Goal: Task Accomplishment & Management: Manage account settings

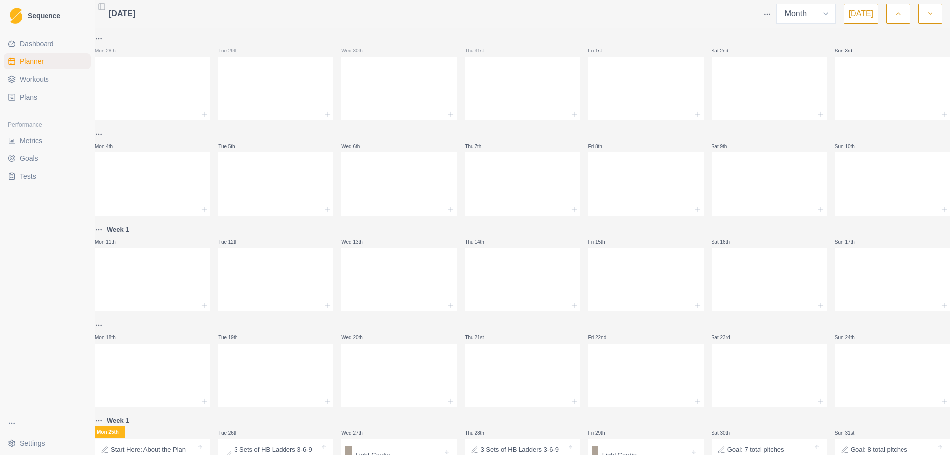
select select "month"
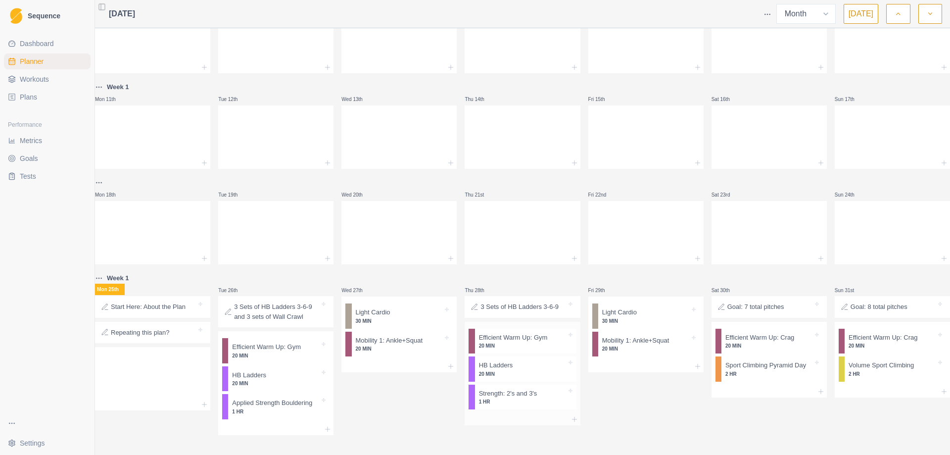
click at [504, 370] on p "20 MIN" at bounding box center [523, 373] width 88 height 7
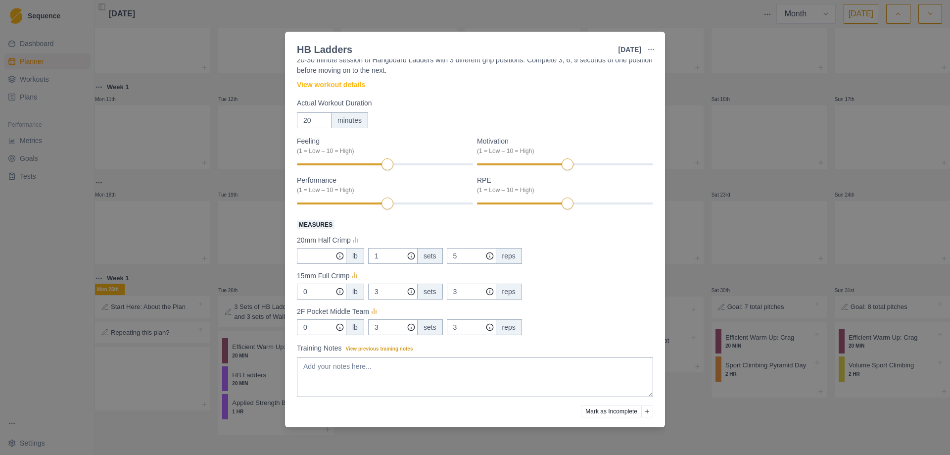
scroll to position [0, 0]
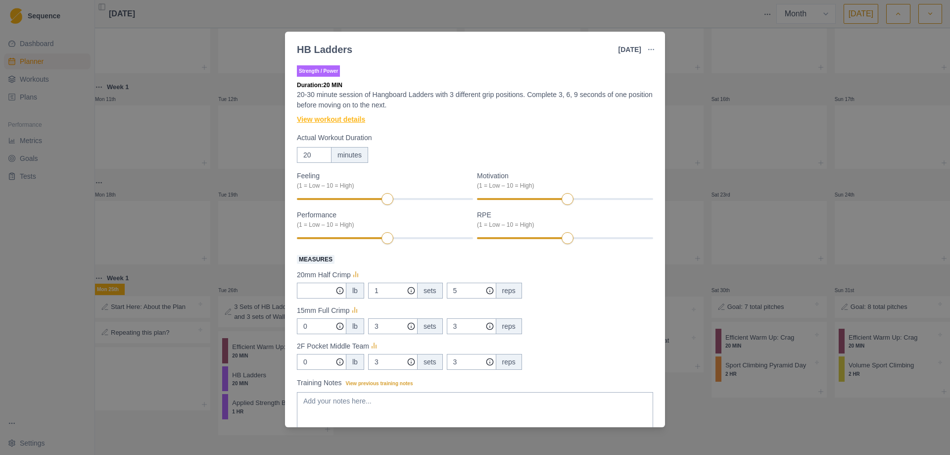
click at [359, 121] on link "View workout details" at bounding box center [331, 119] width 68 height 10
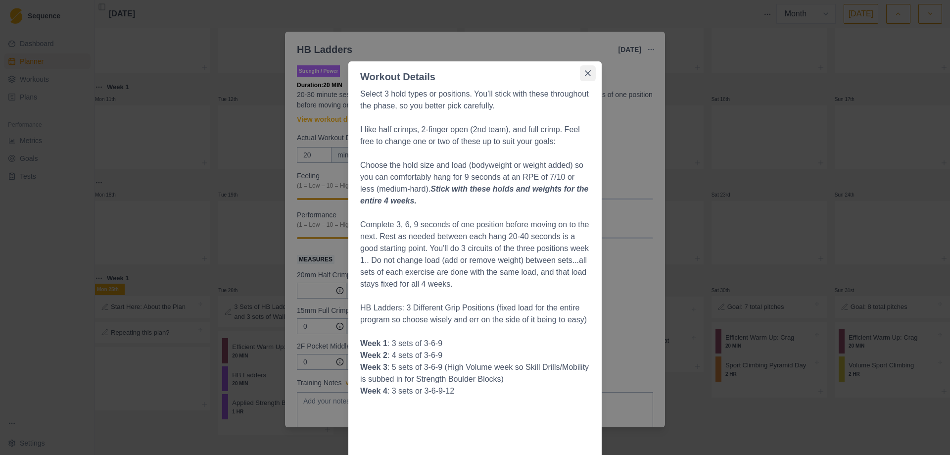
click at [586, 73] on icon "Close" at bounding box center [588, 73] width 6 height 6
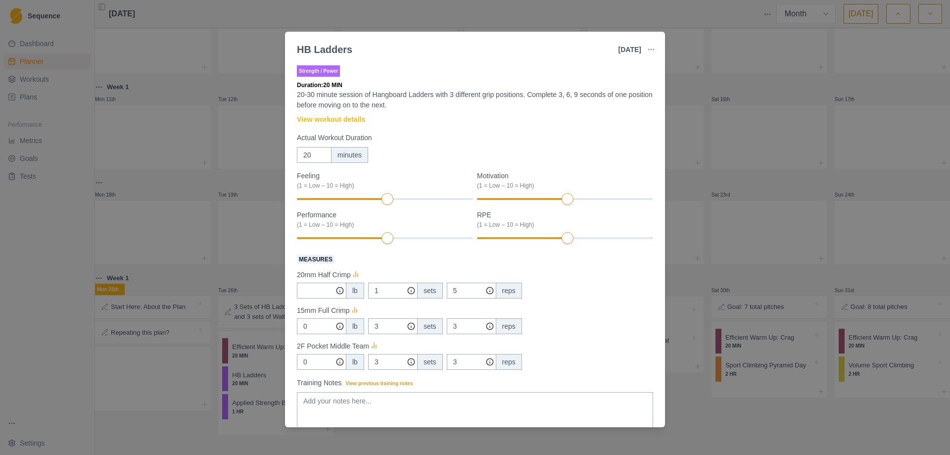
click at [690, 409] on div "HB Ladders [DATE] Link To Goal View Workout Metrics Edit Original Workout Resch…" at bounding box center [475, 227] width 950 height 455
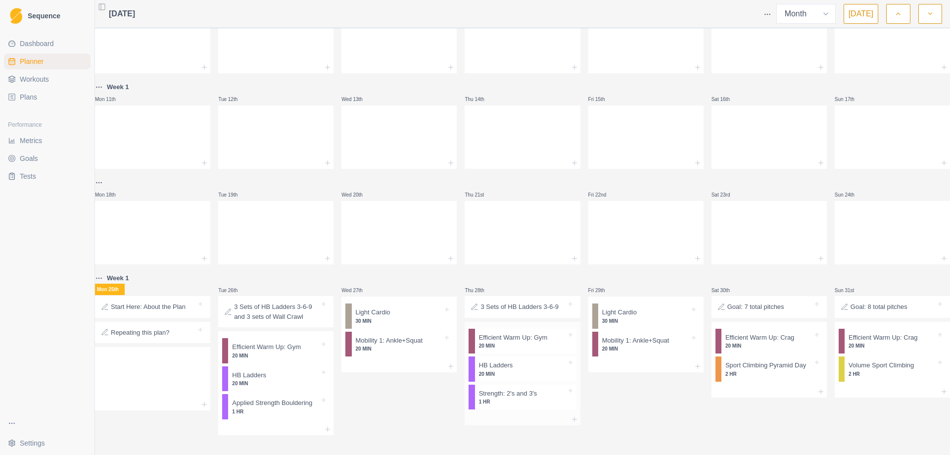
click at [508, 398] on p "1 HR" at bounding box center [523, 401] width 88 height 7
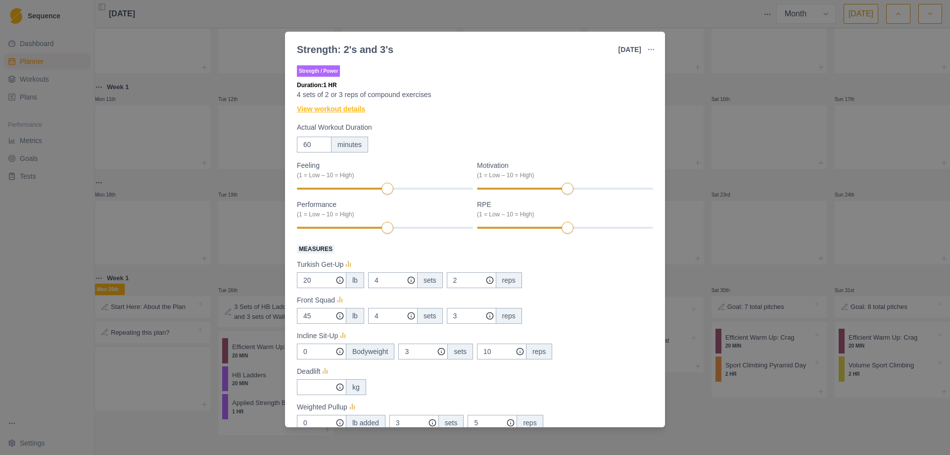
click at [332, 108] on link "View workout details" at bounding box center [331, 109] width 68 height 10
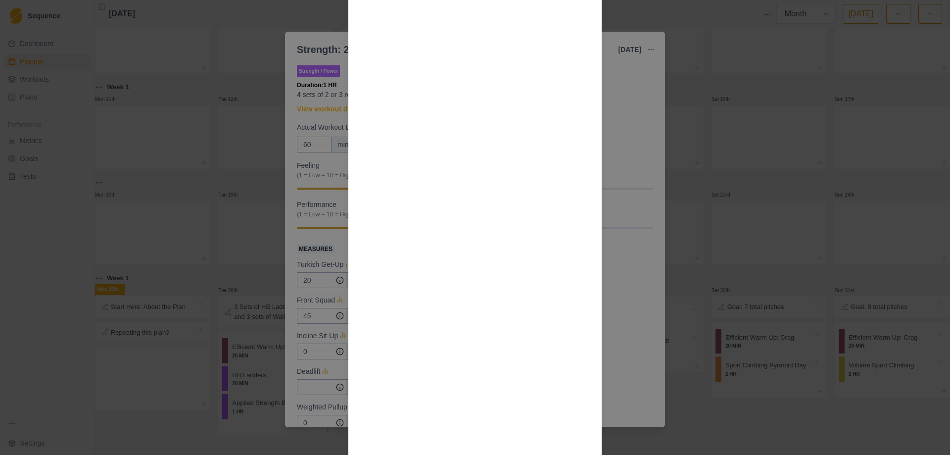
scroll to position [396, 0]
click at [621, 373] on div "Workout Details This workout is set up to do each pair of exercises as a “super…" at bounding box center [475, 227] width 950 height 455
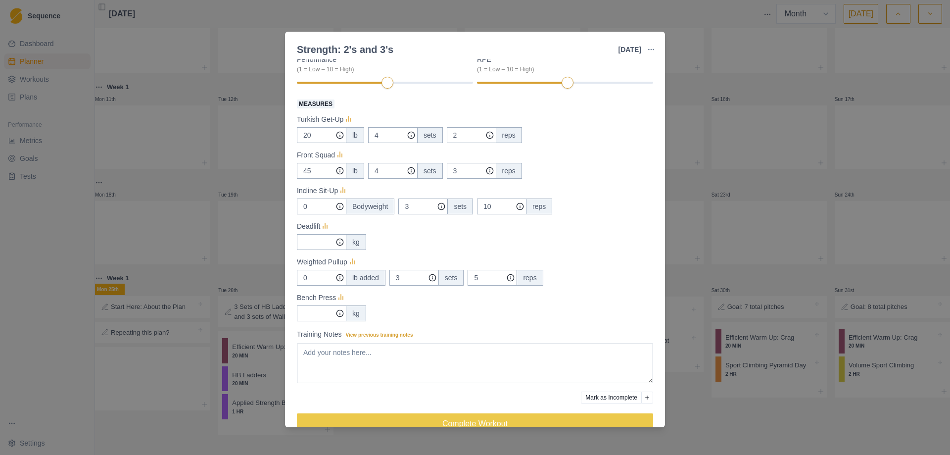
scroll to position [148, 0]
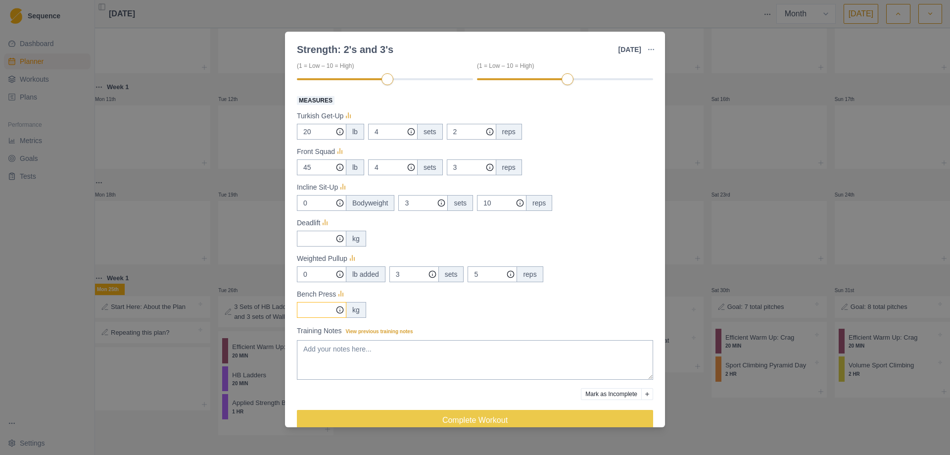
click at [314, 140] on input "Measures" at bounding box center [321, 132] width 49 height 16
click at [367, 269] on div "lb added" at bounding box center [366, 274] width 40 height 16
click at [337, 272] on circle at bounding box center [340, 274] width 6 height 6
click at [340, 273] on line at bounding box center [340, 273] width 0 height 0
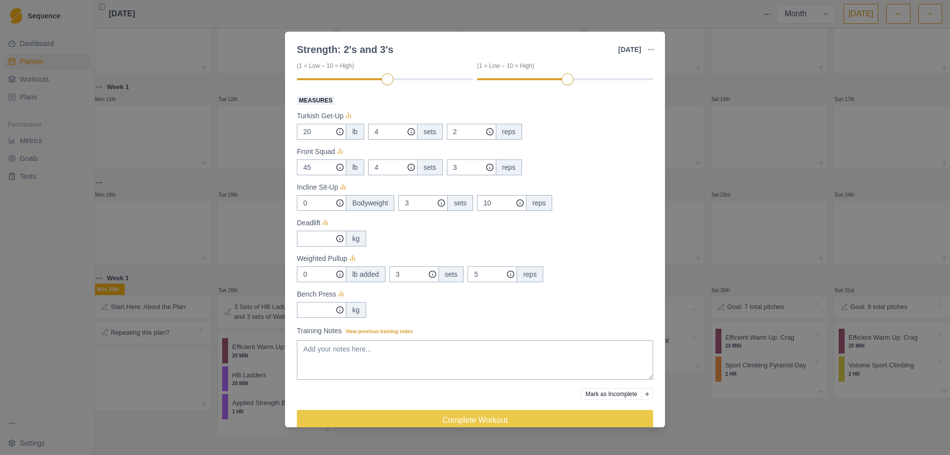
click at [703, 416] on div "Strength: 2's and 3's [DATE] Link To Goal View Workout Metrics Edit Original Wo…" at bounding box center [475, 227] width 950 height 455
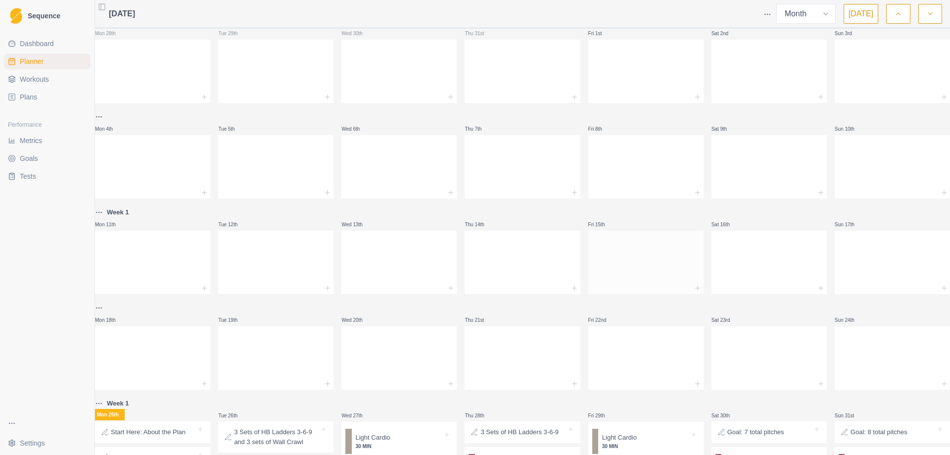
scroll to position [0, 0]
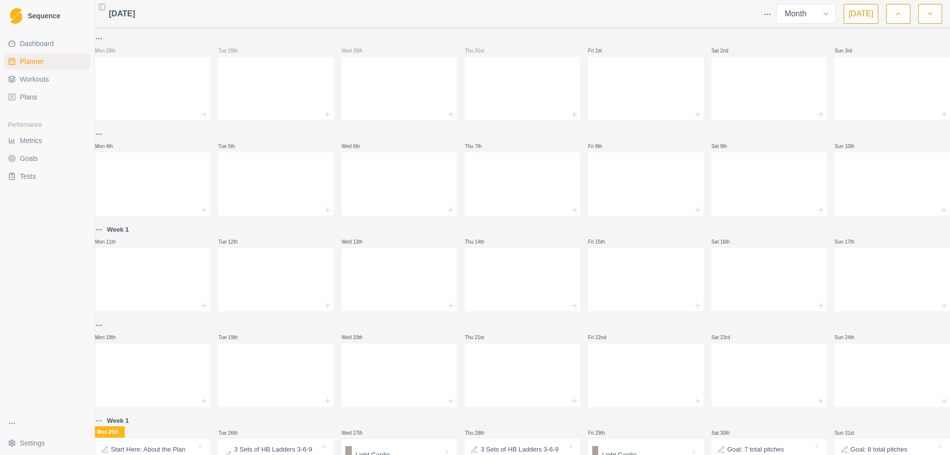
click at [48, 78] on span "Workouts" at bounding box center [34, 79] width 29 height 10
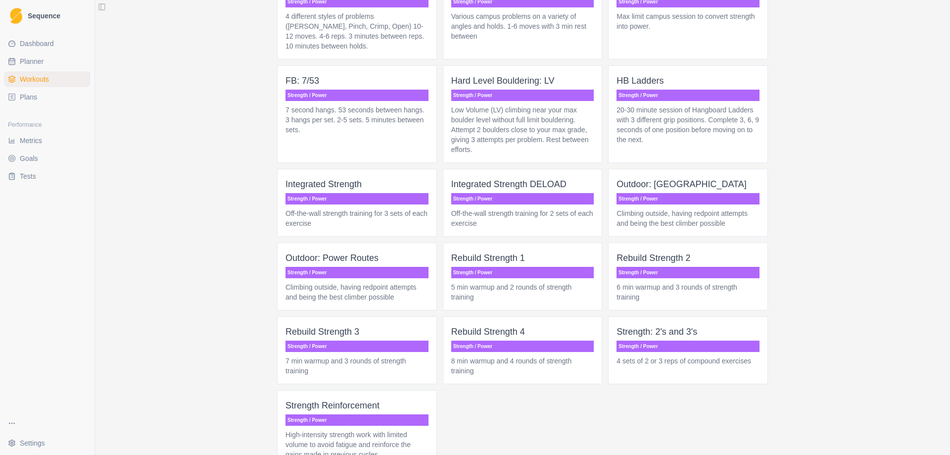
scroll to position [1633, 0]
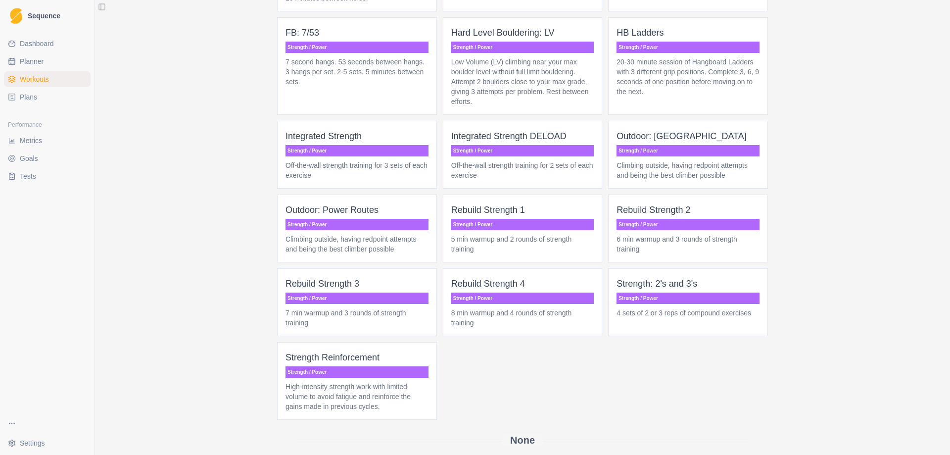
click at [675, 285] on p "Strength: 2's and 3's" at bounding box center [688, 284] width 143 height 14
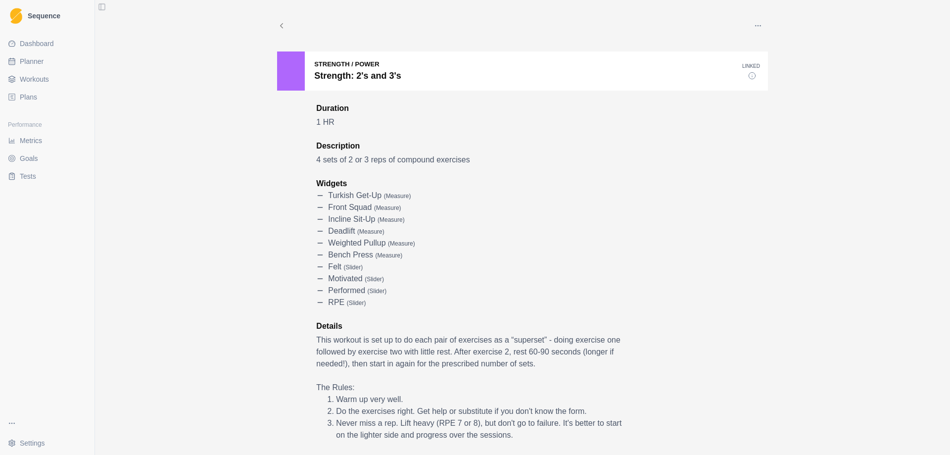
click at [748, 23] on button "button" at bounding box center [758, 26] width 20 height 20
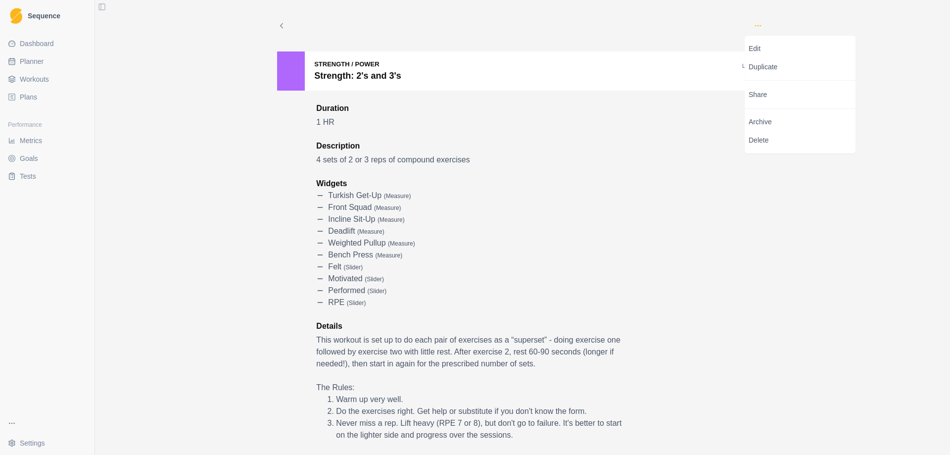
click at [755, 26] on icon "button" at bounding box center [758, 26] width 8 height 8
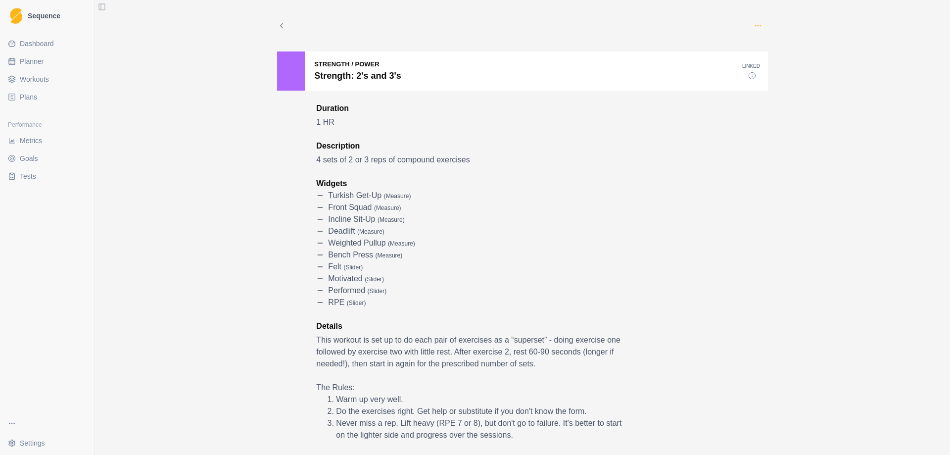
click at [755, 26] on icon "button" at bounding box center [758, 26] width 8 height 8
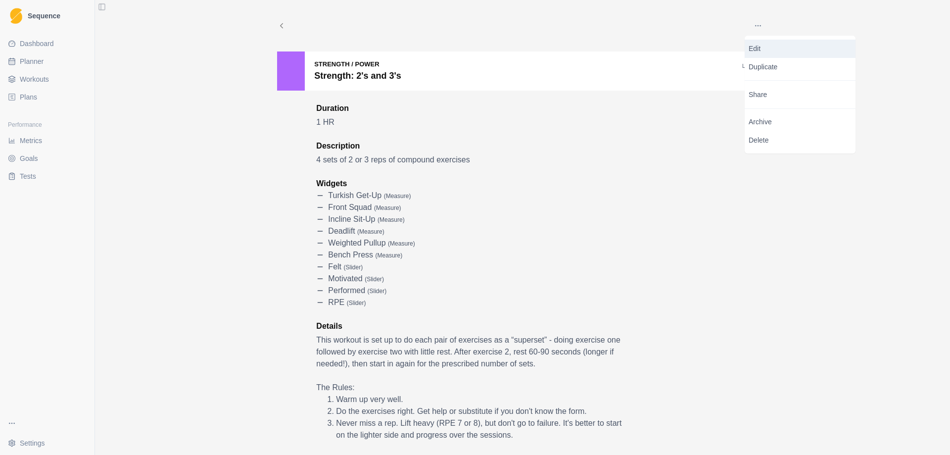
click at [754, 43] on link "Edit" at bounding box center [800, 49] width 111 height 18
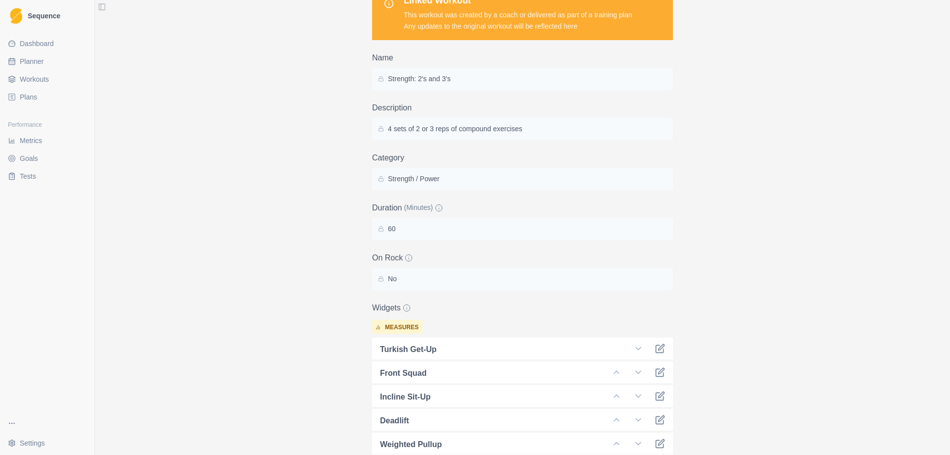
scroll to position [99, 0]
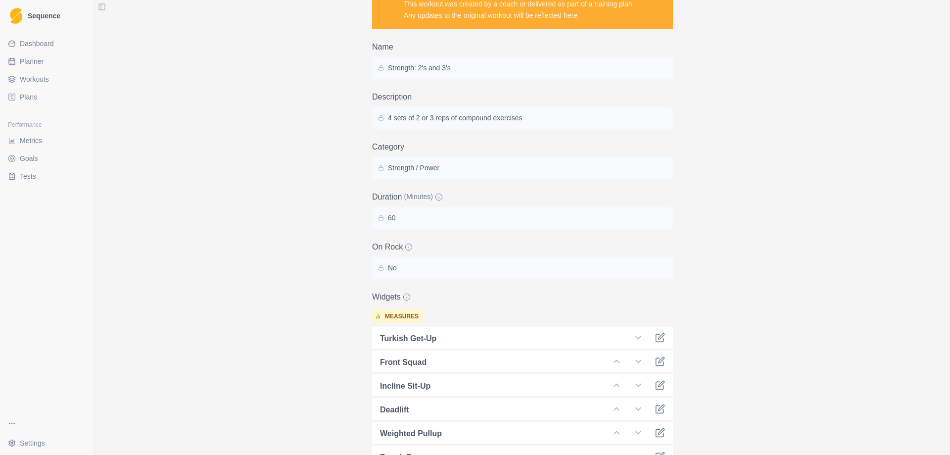
click at [519, 118] on div "4 sets of 2 or 3 reps of compound exercises" at bounding box center [522, 118] width 289 height 10
click at [509, 118] on p "4 sets of 2 or 3 reps of compound exercises" at bounding box center [455, 118] width 135 height 10
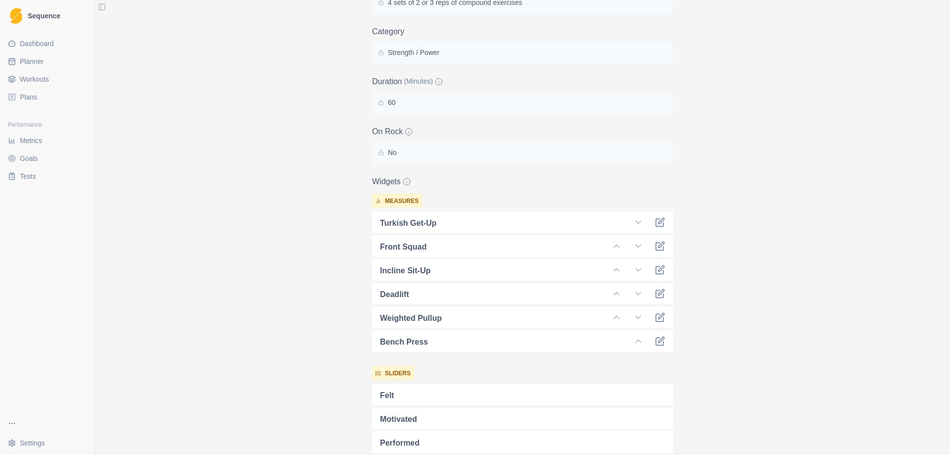
scroll to position [346, 0]
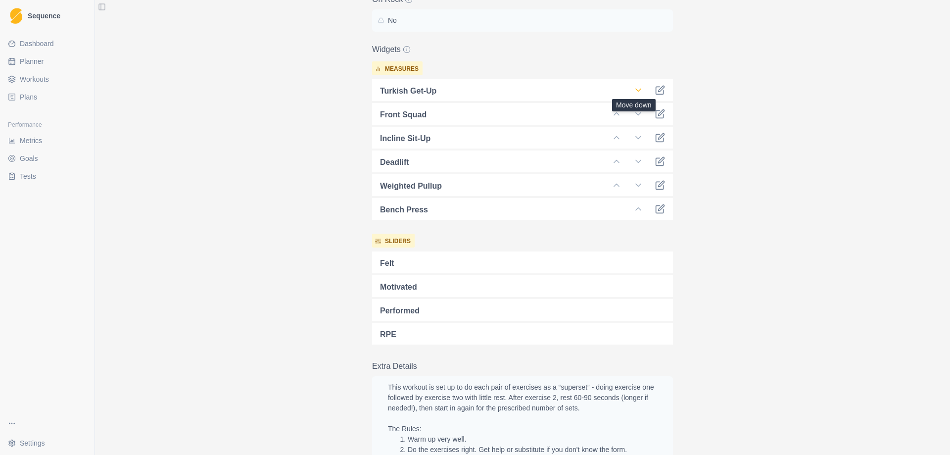
click at [636, 94] on icon at bounding box center [639, 90] width 10 height 10
click at [637, 90] on polyline at bounding box center [638, 90] width 5 height 2
click at [659, 89] on icon at bounding box center [662, 89] width 6 height 6
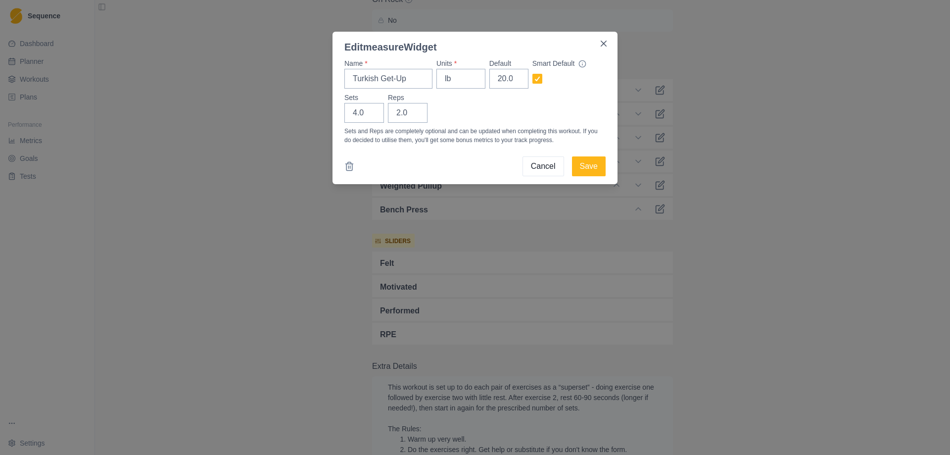
click at [488, 95] on div "Sets 4.0 Reps 2.0" at bounding box center [475, 108] width 261 height 30
click at [470, 81] on input "lb" at bounding box center [461, 79] width 49 height 20
drag, startPoint x: 464, startPoint y: 80, endPoint x: 437, endPoint y: 81, distance: 27.7
click at [437, 81] on input "lb" at bounding box center [461, 79] width 49 height 20
type input "kg"
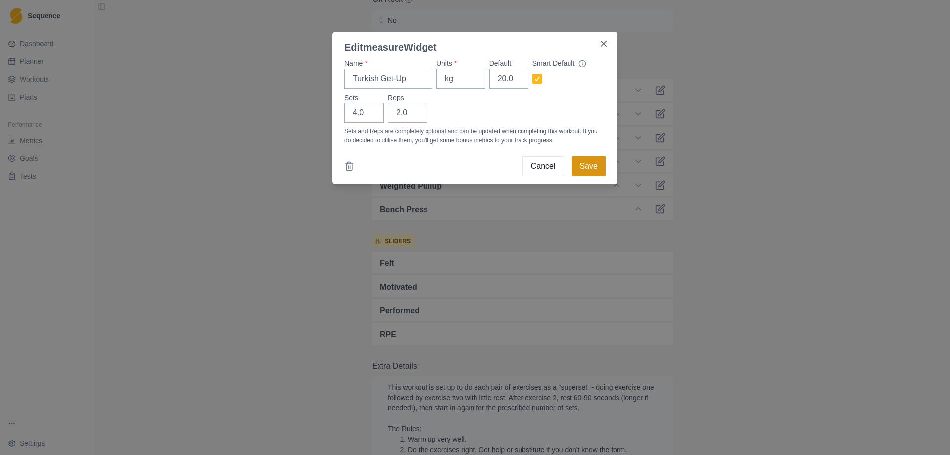
click at [592, 165] on button "Save" at bounding box center [589, 166] width 34 height 20
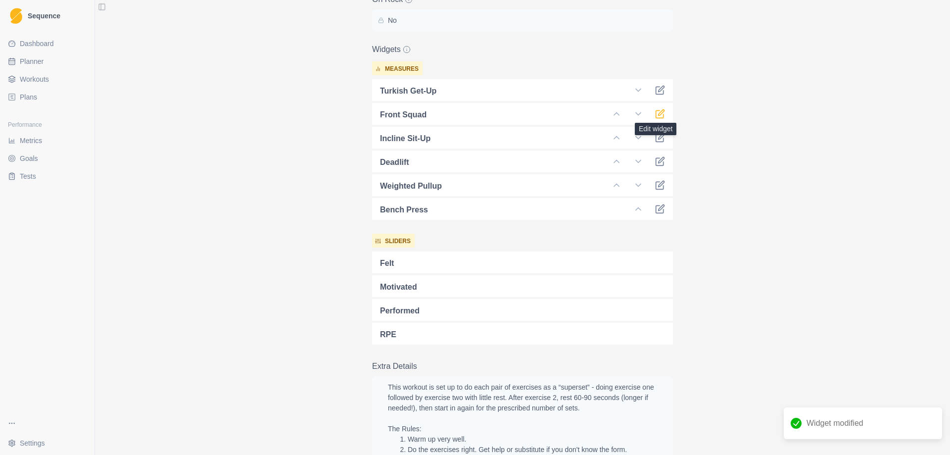
click at [658, 115] on icon at bounding box center [660, 114] width 10 height 10
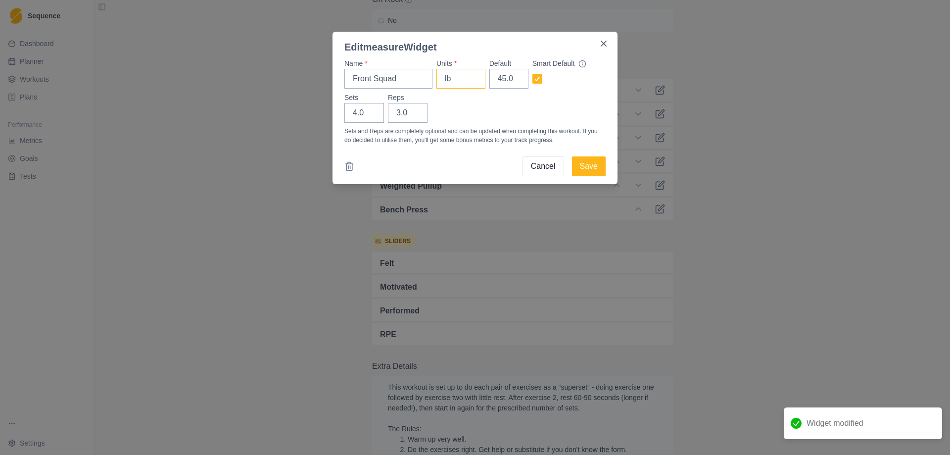
drag, startPoint x: 470, startPoint y: 80, endPoint x: 436, endPoint y: 81, distance: 34.7
click at [436, 81] on div "Name * Front Squad Units * lb Default 45.0 Smart Default" at bounding box center [475, 73] width 261 height 30
type input "kg"
click at [592, 165] on button "Save" at bounding box center [589, 166] width 34 height 20
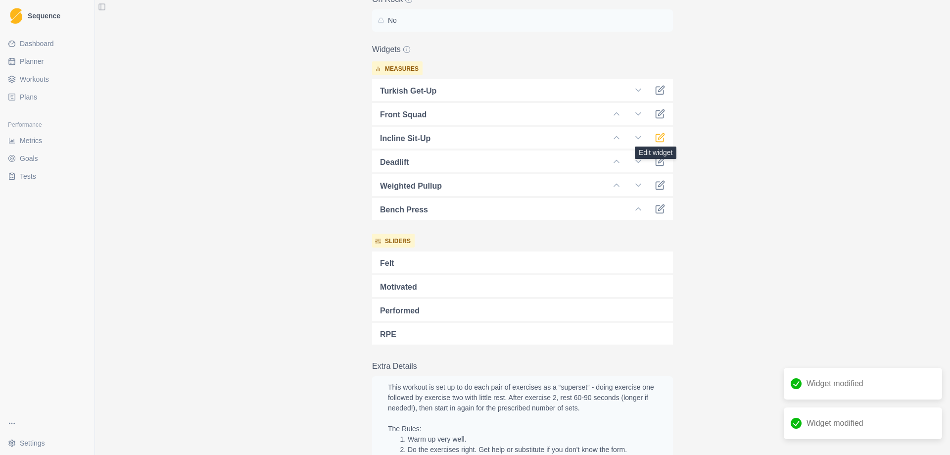
click at [659, 138] on icon at bounding box center [662, 136] width 6 height 6
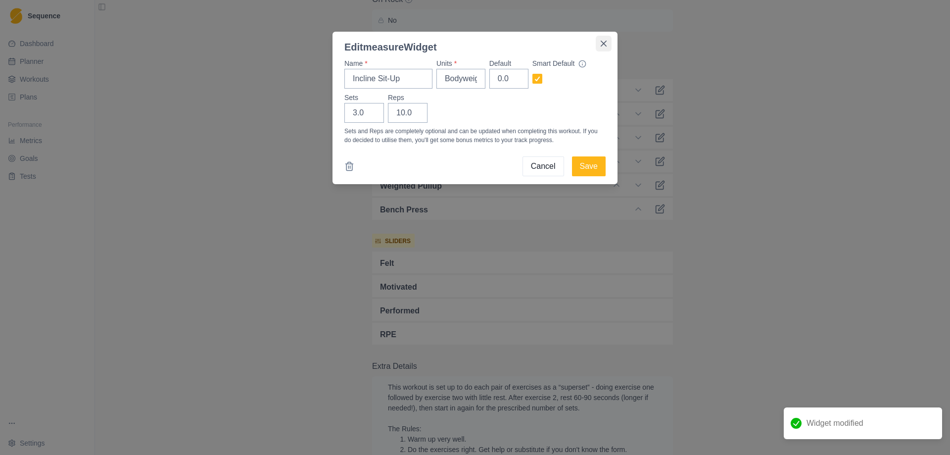
click at [604, 41] on icon "Close" at bounding box center [604, 44] width 6 height 6
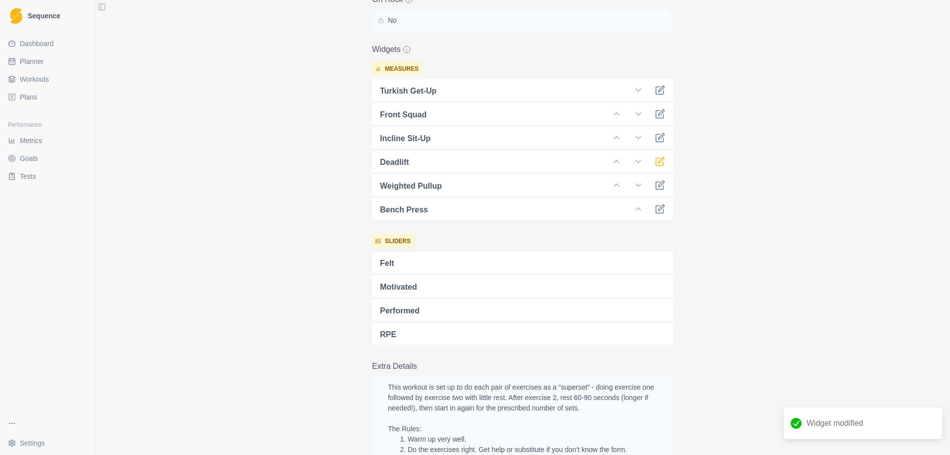
click at [658, 159] on icon at bounding box center [660, 161] width 10 height 10
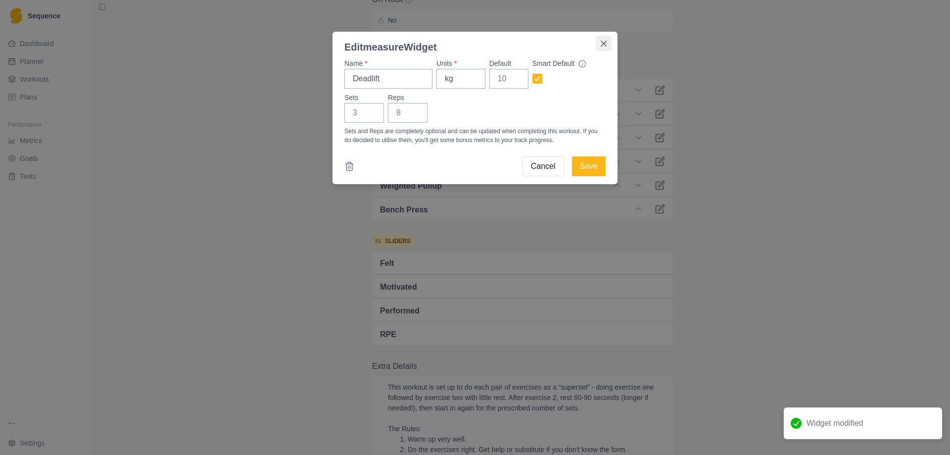
click at [604, 45] on icon "Close" at bounding box center [604, 44] width 6 height 6
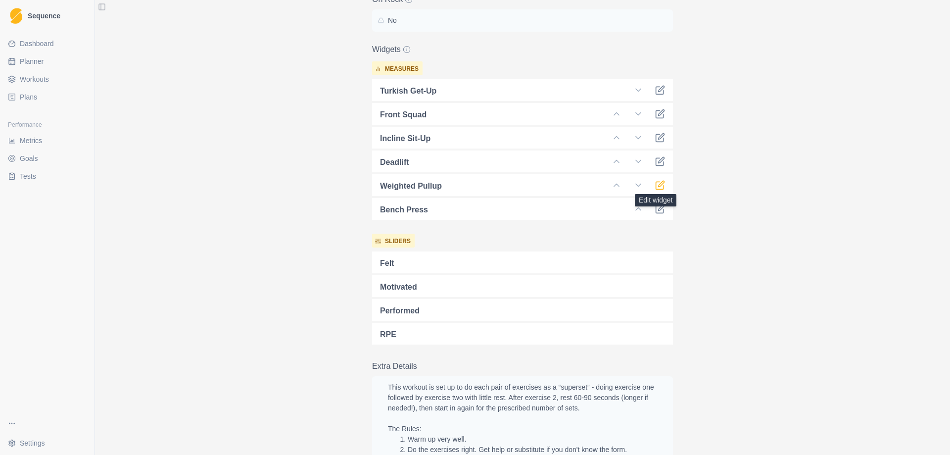
click at [655, 187] on icon at bounding box center [660, 185] width 10 height 10
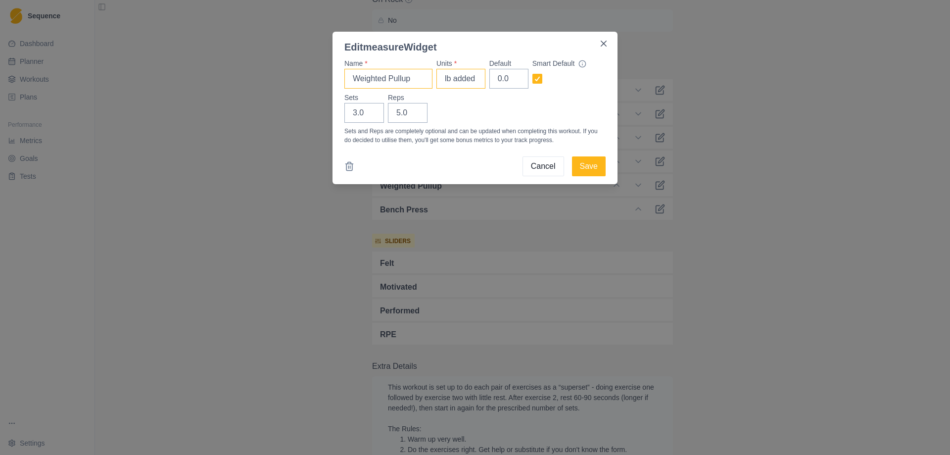
drag, startPoint x: 481, startPoint y: 81, endPoint x: 431, endPoint y: 81, distance: 50.5
click at [431, 81] on div "Name * Weighted Pullup Units * lb added Default 0.0 Smart Default" at bounding box center [475, 73] width 261 height 30
type input "kg"
click at [581, 165] on button "Save" at bounding box center [589, 166] width 34 height 20
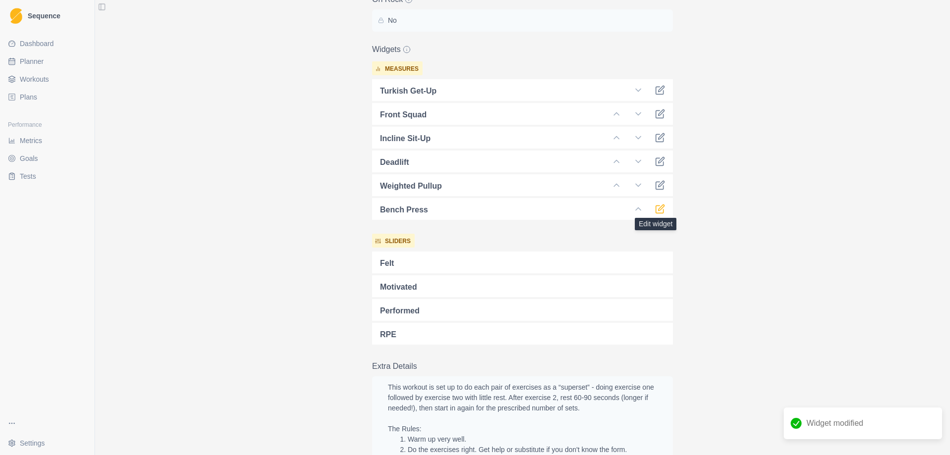
click at [657, 208] on icon at bounding box center [660, 209] width 10 height 10
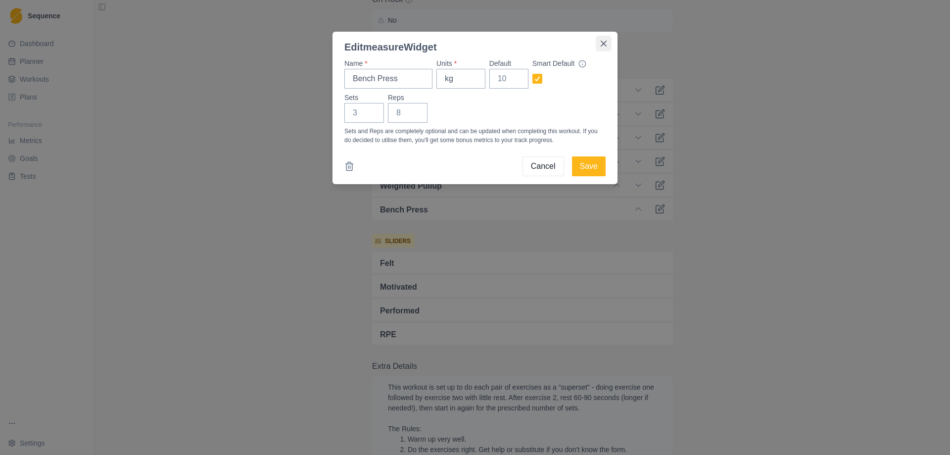
click at [605, 46] on icon "Close" at bounding box center [604, 44] width 6 height 6
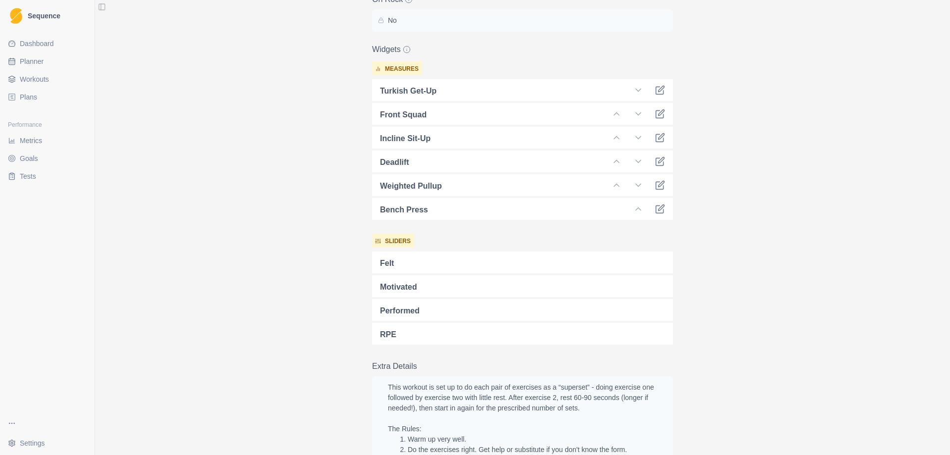
click at [782, 277] on div "Archive Delete Edit Workout Linked Workout This workout was created by a coach …" at bounding box center [522, 227] width 855 height 455
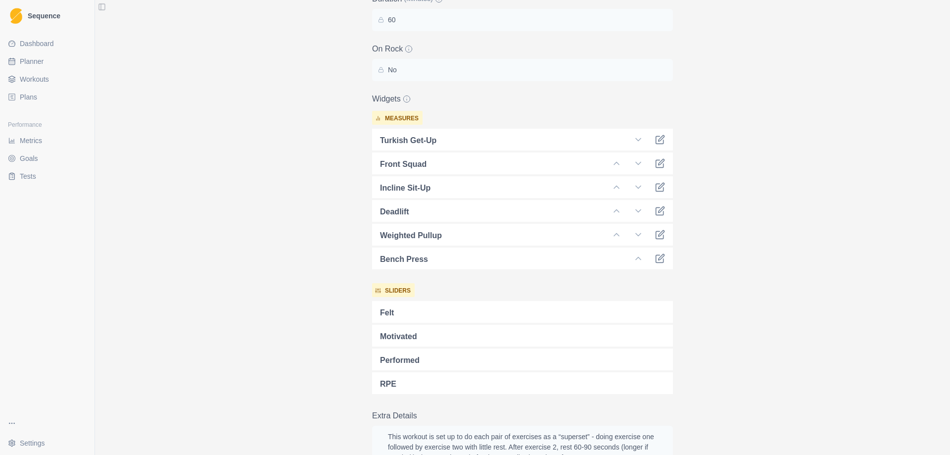
click at [404, 116] on p "measures" at bounding box center [402, 118] width 34 height 9
click at [406, 101] on circle at bounding box center [406, 99] width 6 height 6
click at [404, 97] on icon at bounding box center [407, 99] width 8 height 8
click at [470, 123] on div "measures Turkish Get-Up Front Squad Incline Sit-Up Deadlift Weighted Pullup Ben…" at bounding box center [522, 190] width 301 height 158
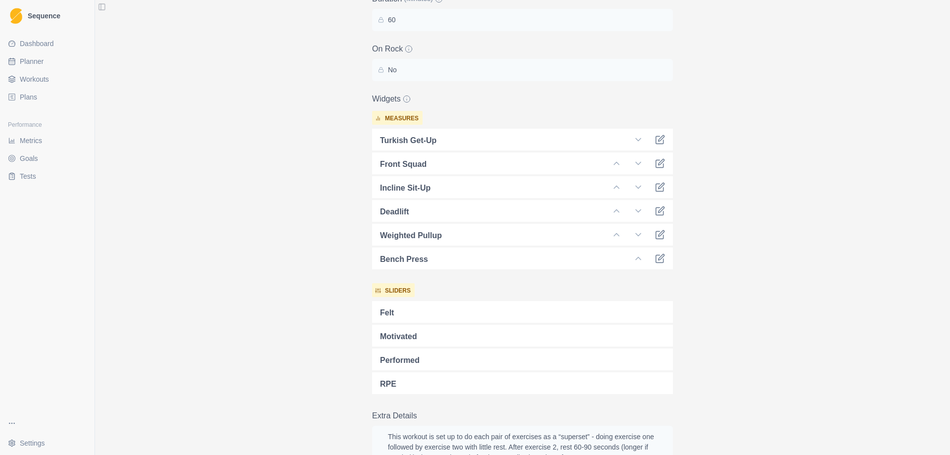
click at [403, 116] on p "measures" at bounding box center [402, 118] width 34 height 9
click at [661, 163] on icon at bounding box center [660, 163] width 10 height 10
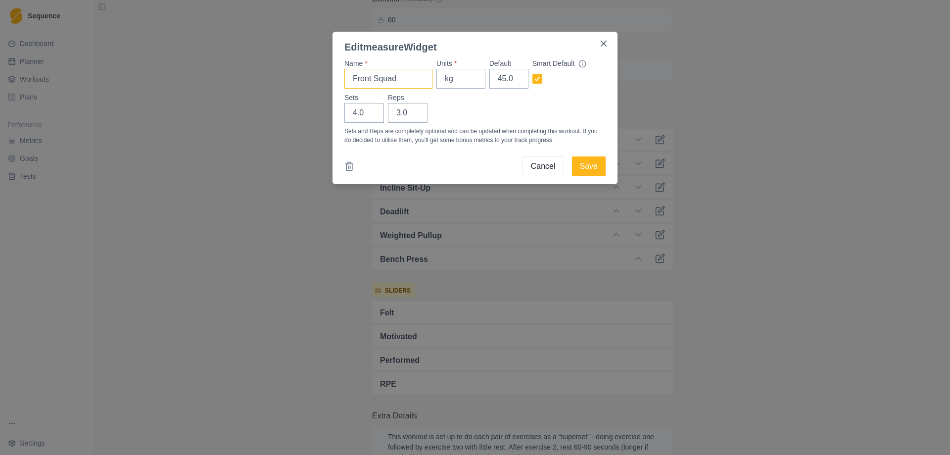
click at [410, 79] on input "Front Squad" at bounding box center [389, 79] width 88 height 20
click at [605, 41] on icon "Close" at bounding box center [604, 44] width 6 height 6
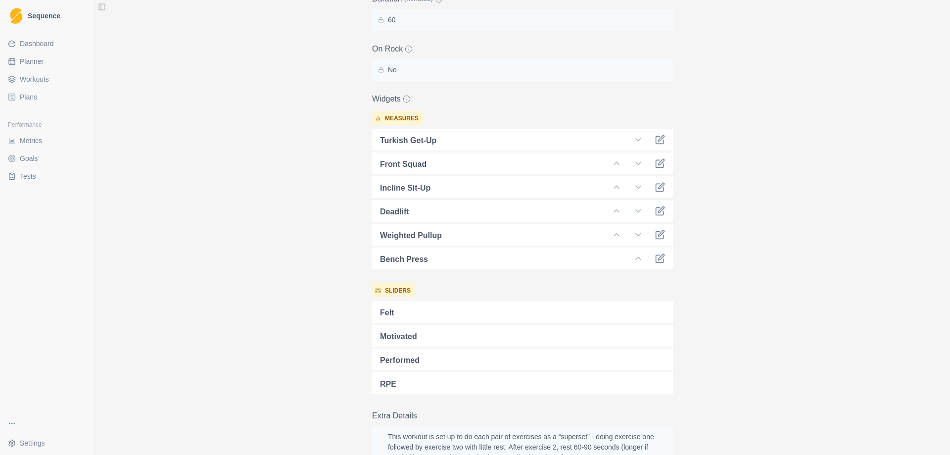
click at [923, 163] on div "Archive Delete Edit Workout Linked Workout This workout was created by a coach …" at bounding box center [522, 227] width 855 height 455
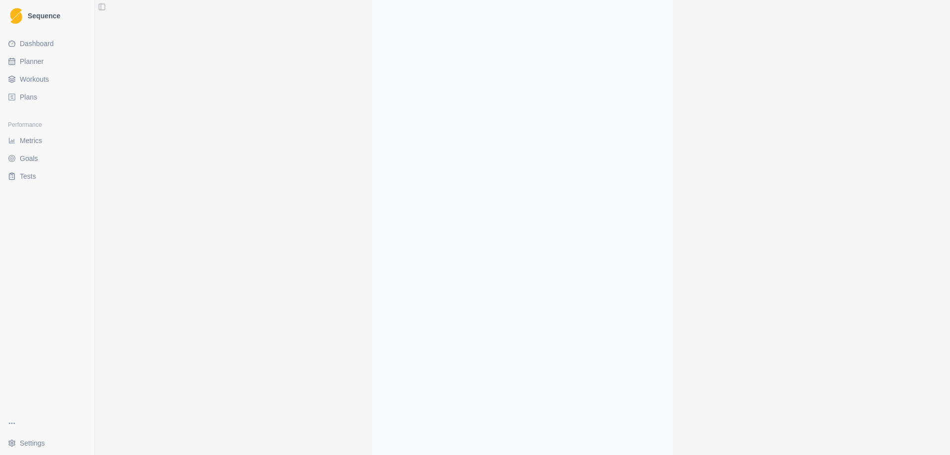
scroll to position [1686, 0]
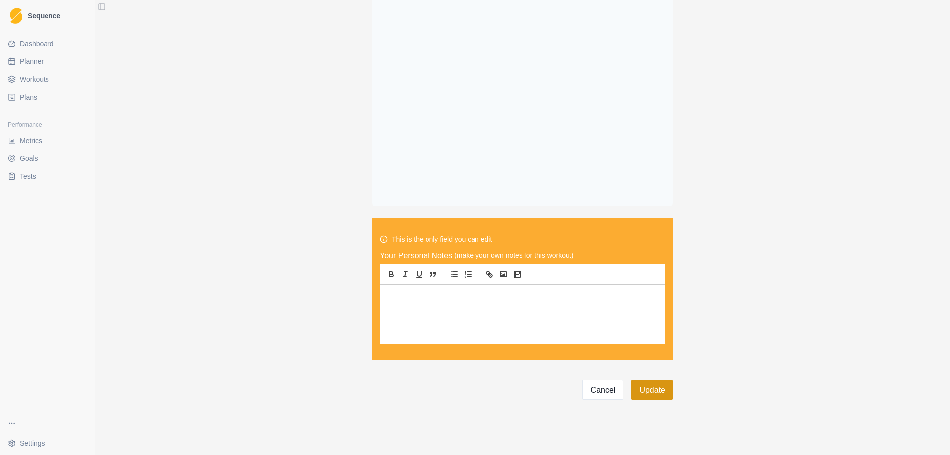
click at [648, 394] on button "Update" at bounding box center [653, 390] width 42 height 20
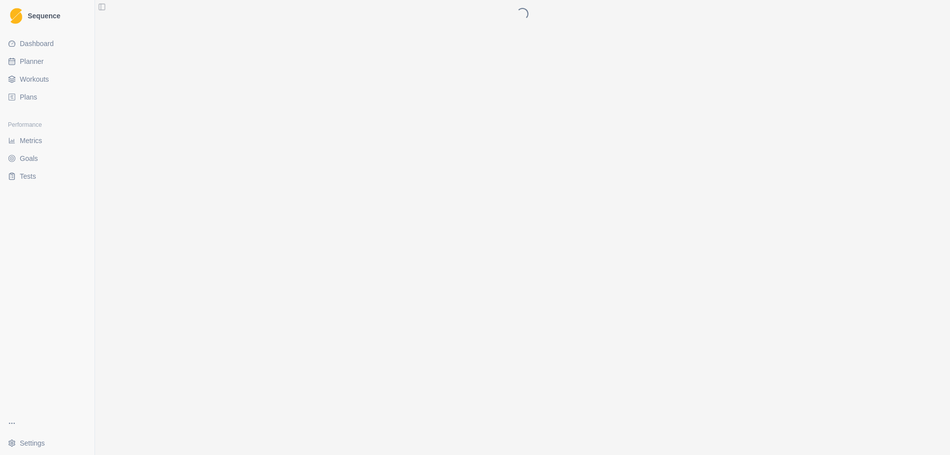
scroll to position [0, 0]
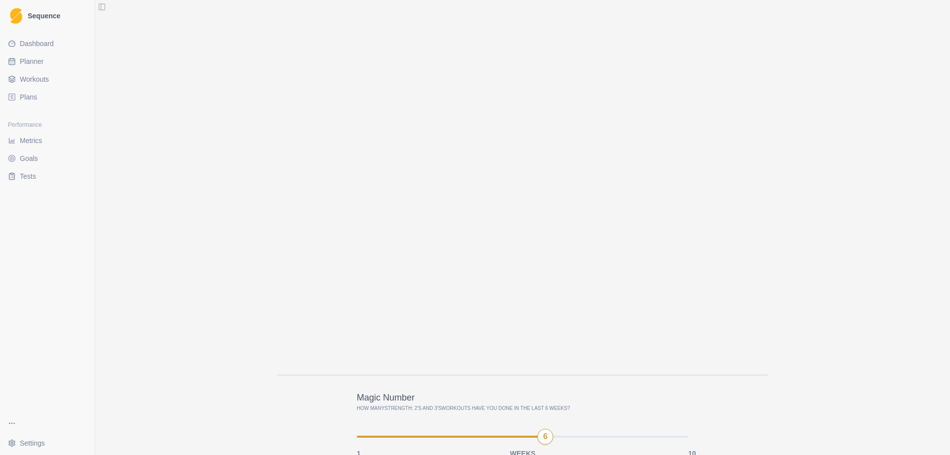
scroll to position [1188, 0]
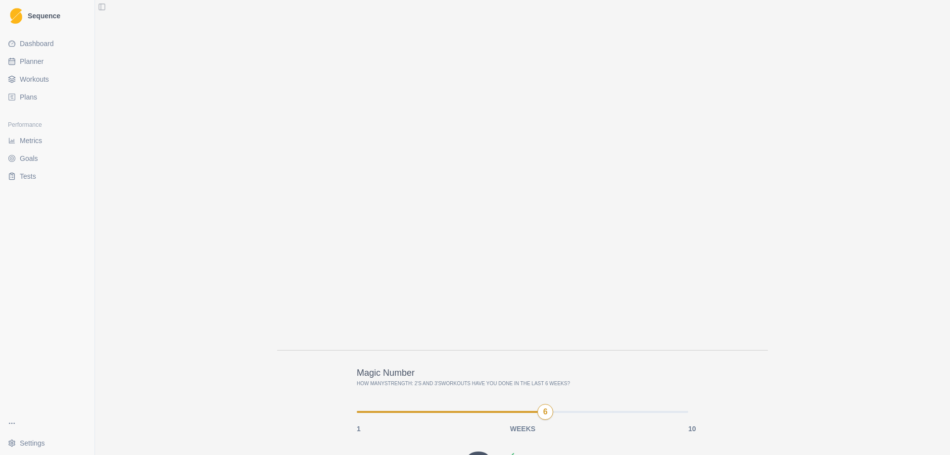
click at [866, 111] on div "Edit Duplicate Share Archive Delete Strength / Power Strength: 2's and 3's Link…" at bounding box center [522, 227] width 855 height 455
